Goal: Find specific page/section: Find specific page/section

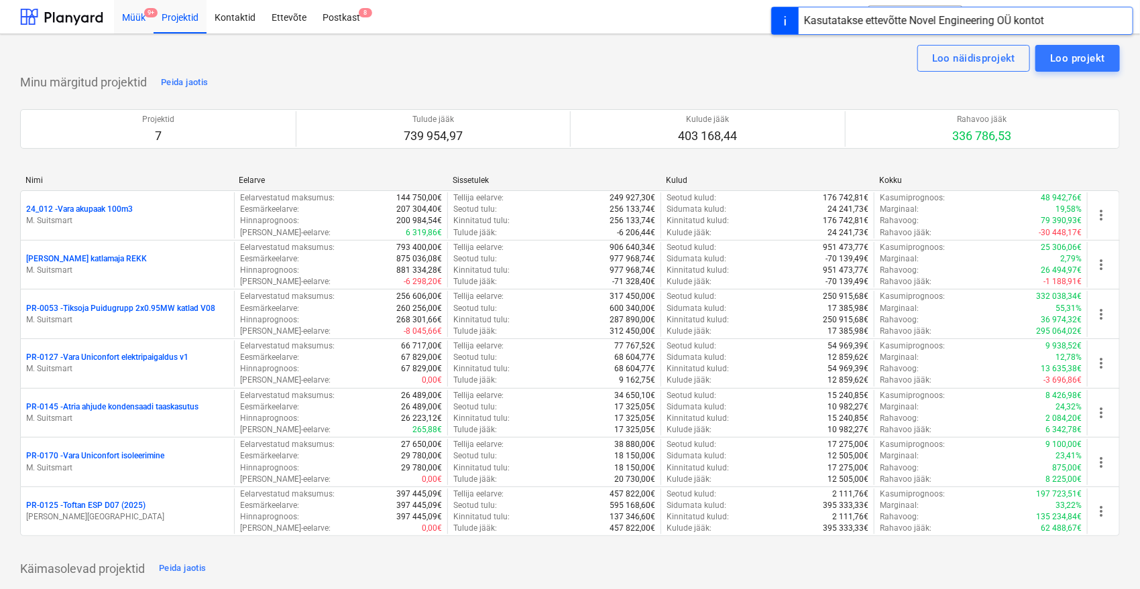
click at [127, 19] on div "Müük 9+" at bounding box center [134, 16] width 40 height 34
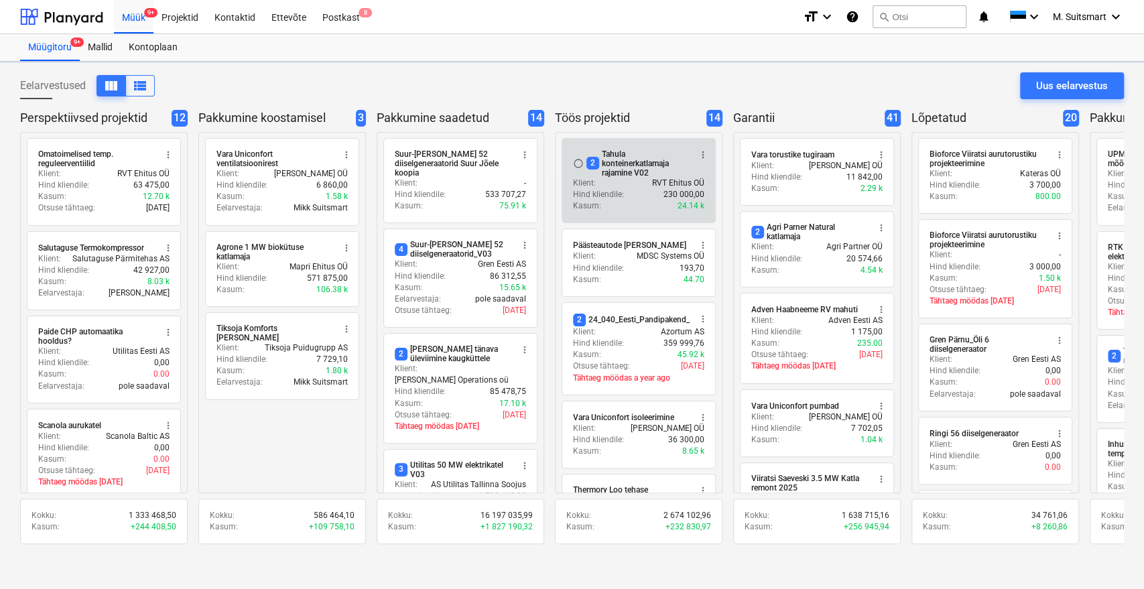
click at [627, 160] on div "2 Tahula konteinerkatlamaja rajamine V02" at bounding box center [638, 163] width 103 height 28
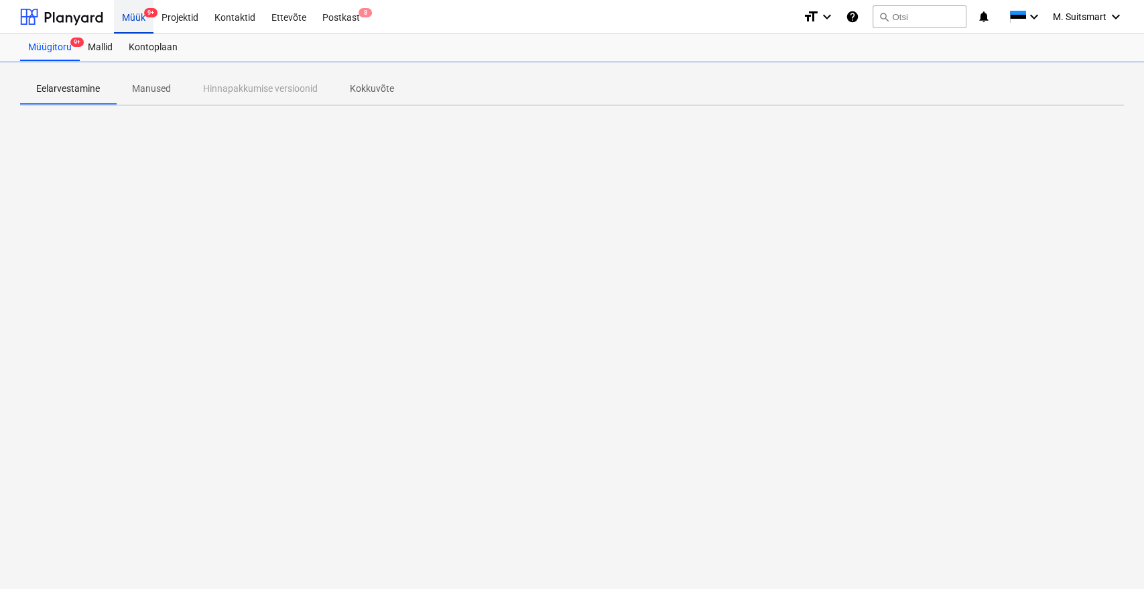
click at [135, 16] on div "Müük 9+" at bounding box center [134, 16] width 40 height 34
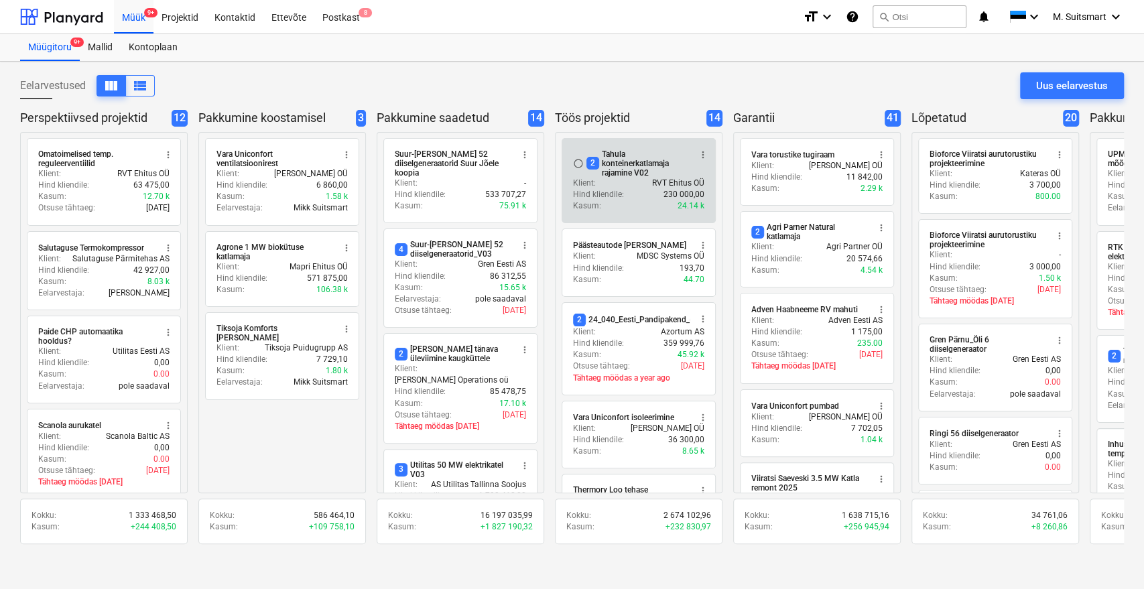
click at [626, 160] on div "2 Tahula konteinerkatlamaja rajamine V02" at bounding box center [638, 163] width 103 height 28
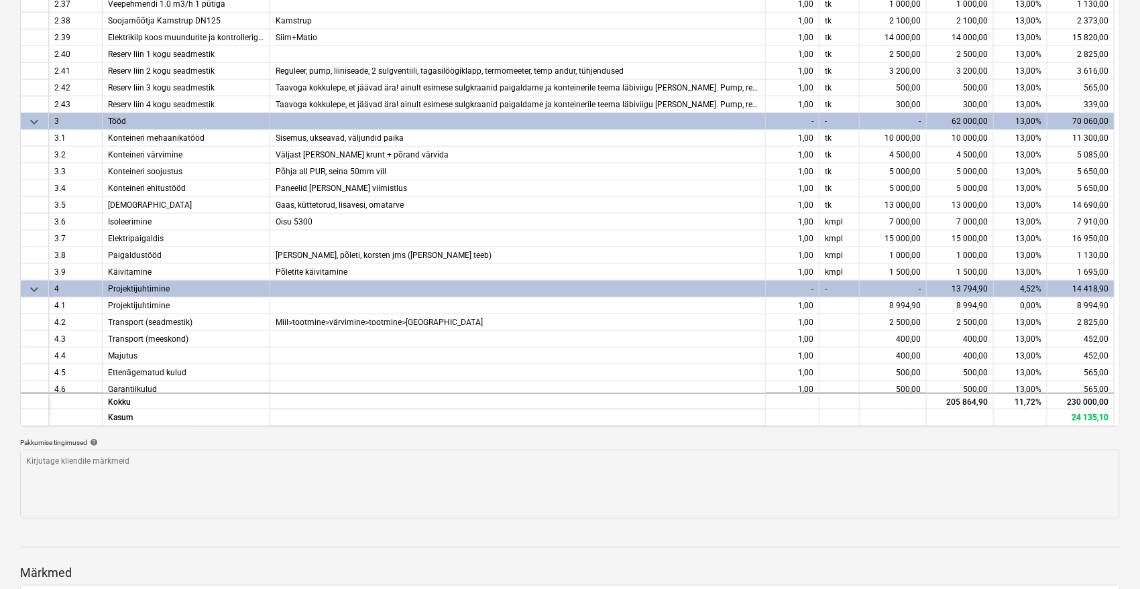
scroll to position [681, 0]
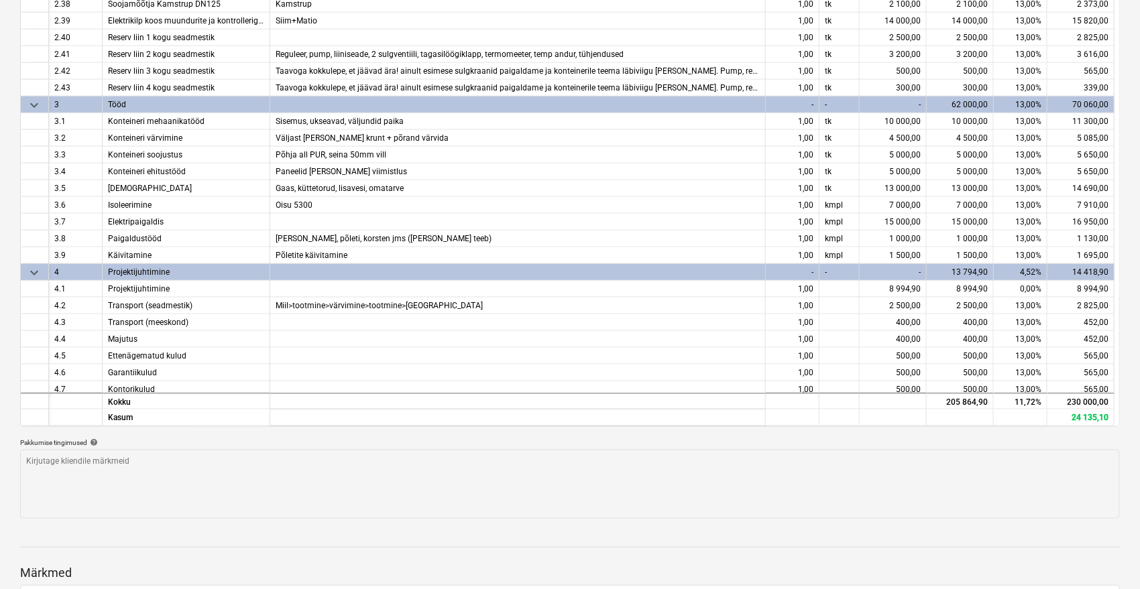
type textarea "x"
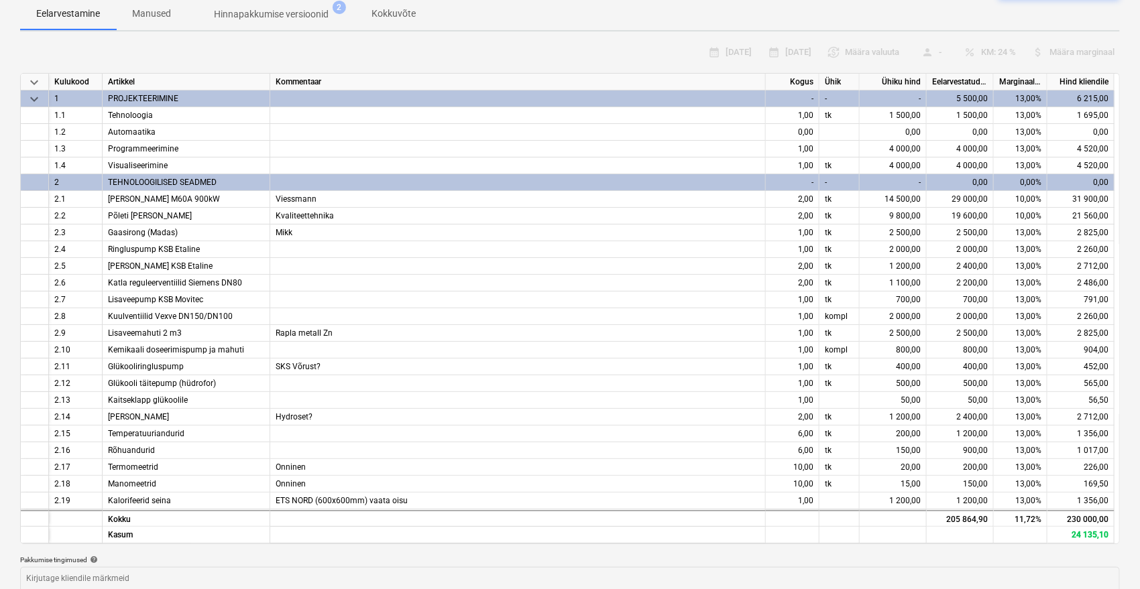
scroll to position [143, 0]
